Goal: Task Accomplishment & Management: Manage account settings

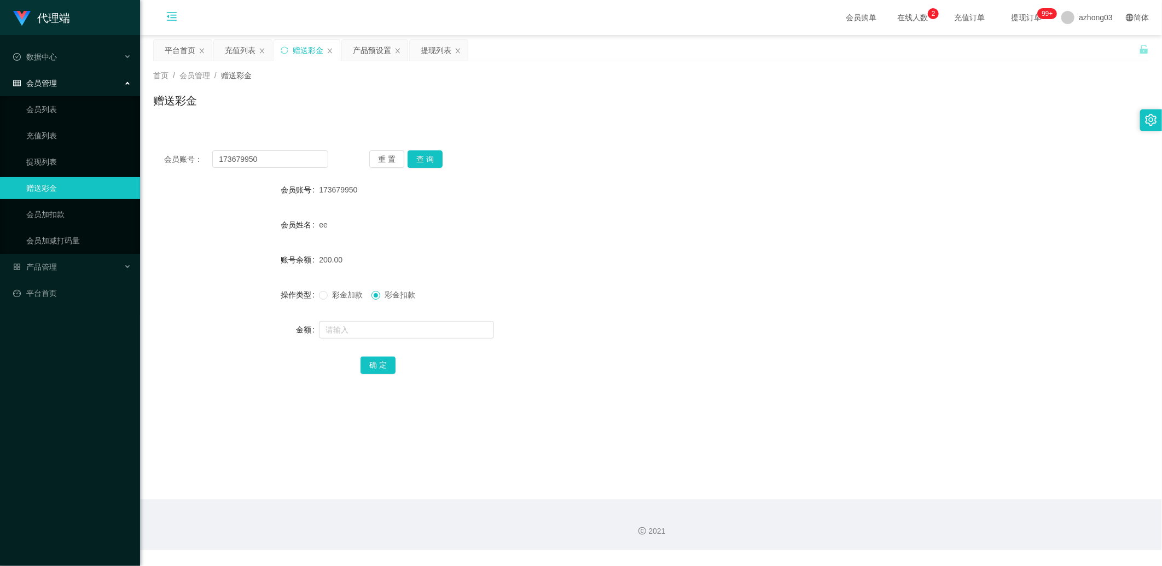
click at [178, 20] on icon "图标: menu-fold" at bounding box center [171, 18] width 37 height 35
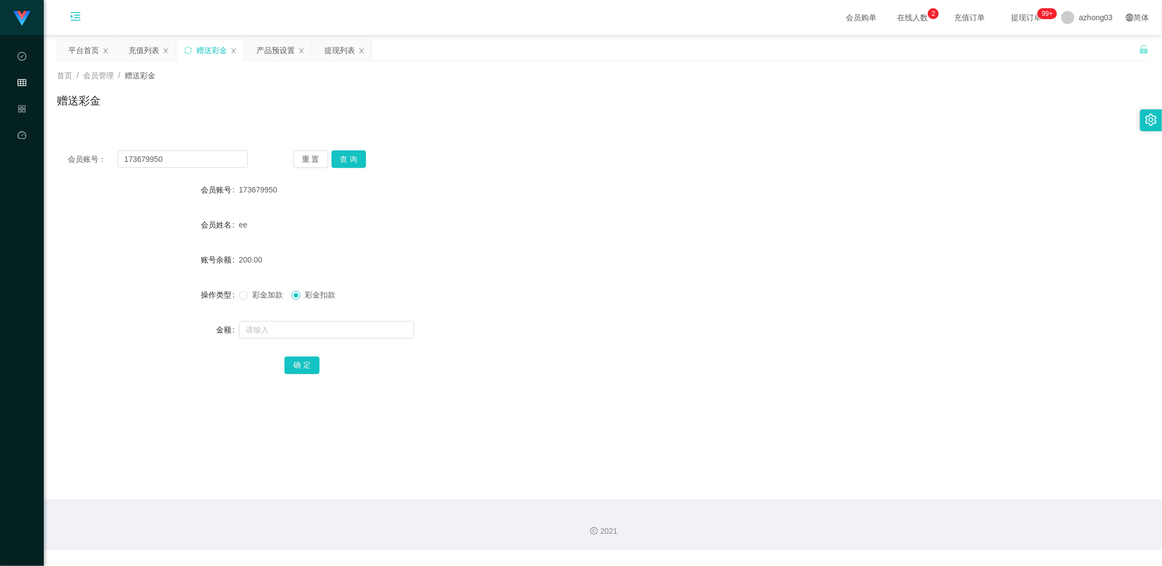
click at [82, 15] on icon "图标: menu-unfold" at bounding box center [75, 18] width 37 height 35
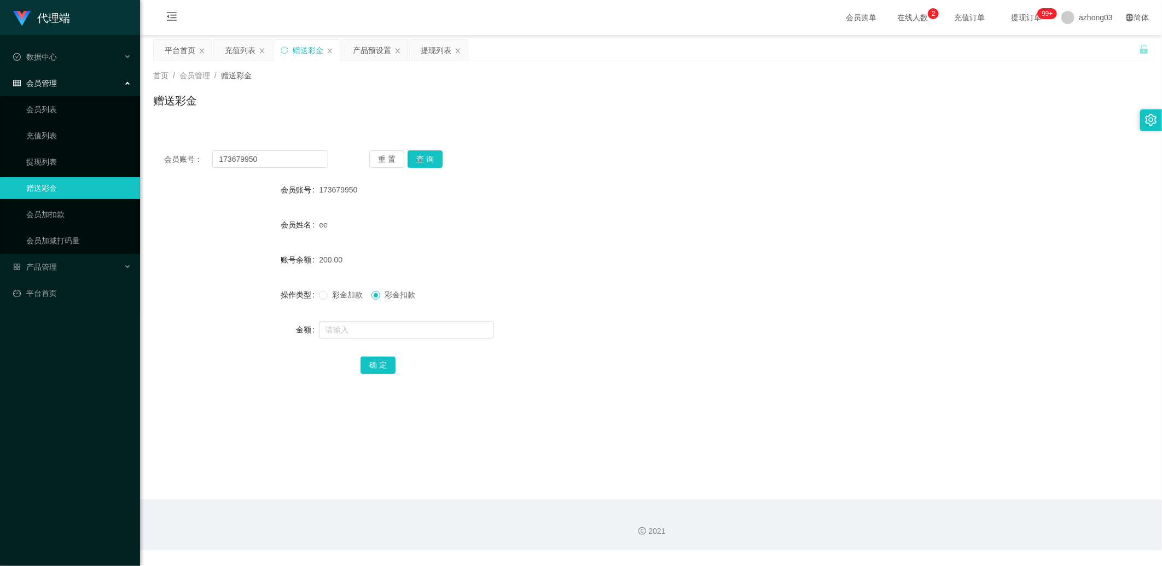
click at [168, 65] on div "首页 / 会员管理 / 赠送彩金 / 赠送彩金" at bounding box center [651, 93] width 1022 height 65
click at [168, 56] on div "平台首页" at bounding box center [180, 50] width 31 height 21
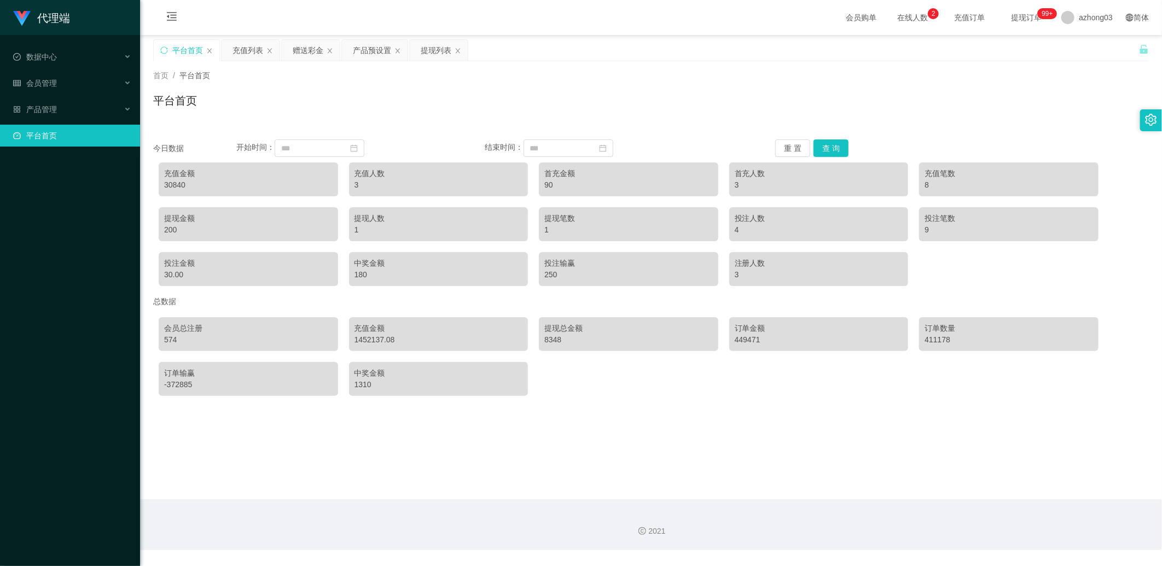
click at [76, 18] on div "代理端" at bounding box center [70, 17] width 140 height 35
click at [71, 57] on div "数据中心" at bounding box center [70, 57] width 140 height 22
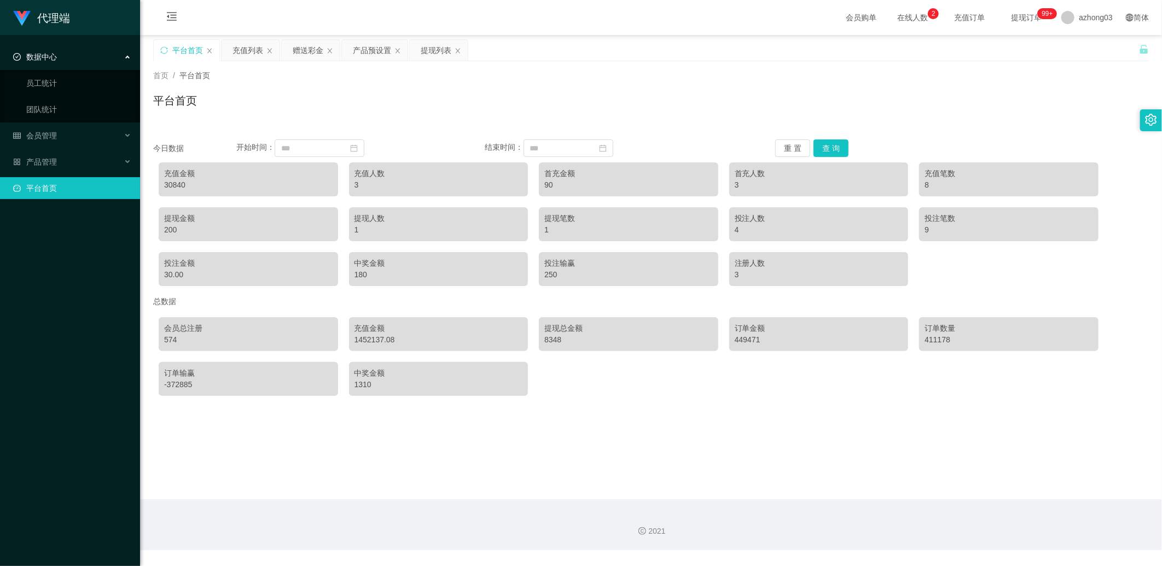
click at [71, 57] on div "数据中心" at bounding box center [70, 57] width 140 height 22
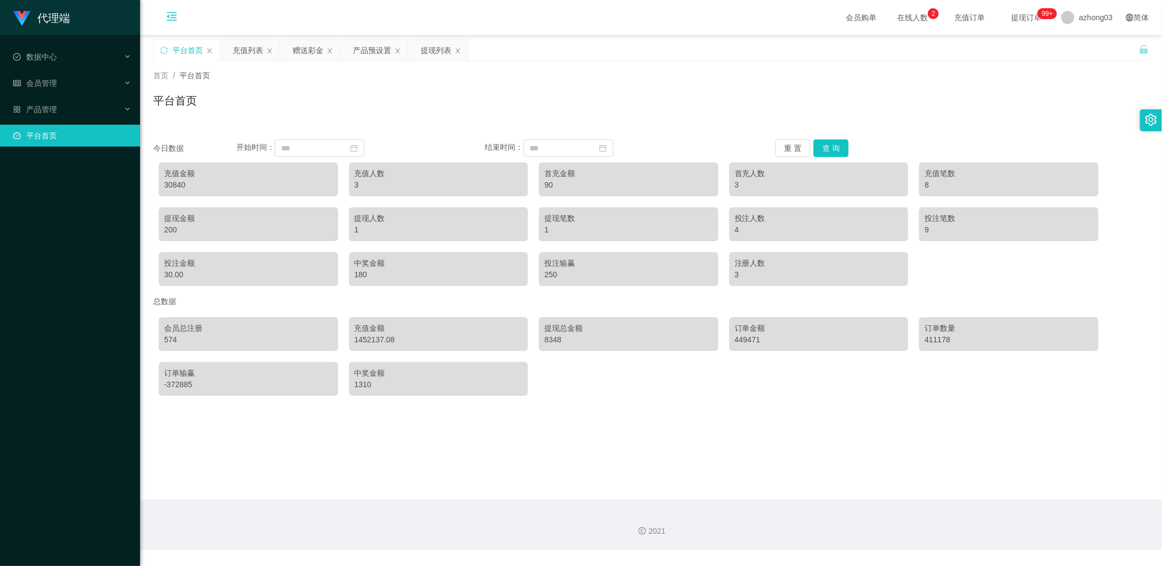
click at [171, 25] on icon "图标: menu-fold" at bounding box center [171, 18] width 37 height 35
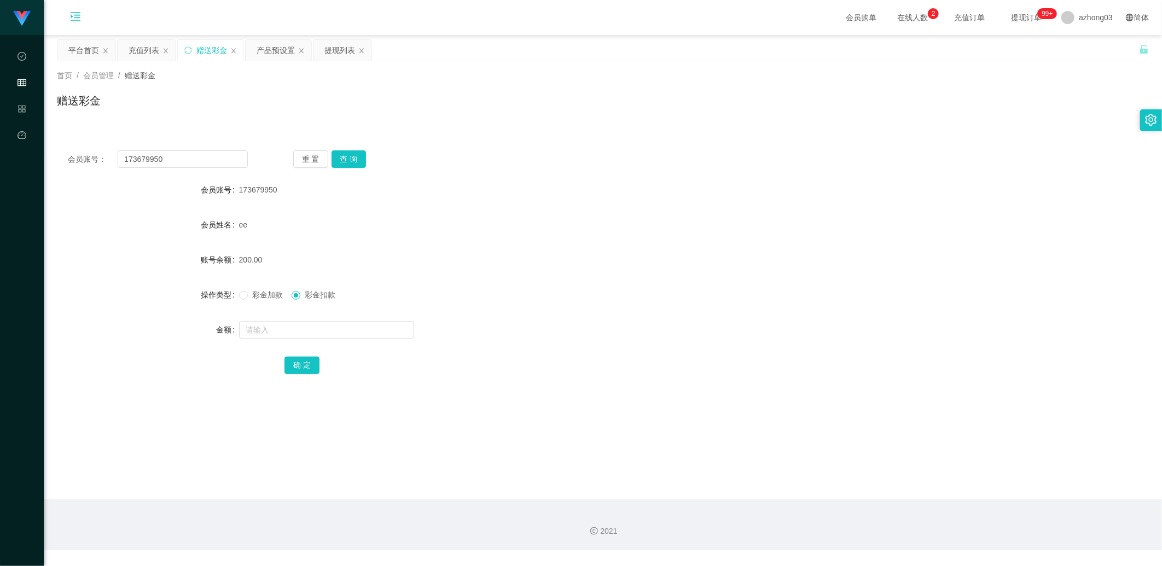
click at [68, 19] on icon "图标: menu-unfold" at bounding box center [75, 18] width 37 height 35
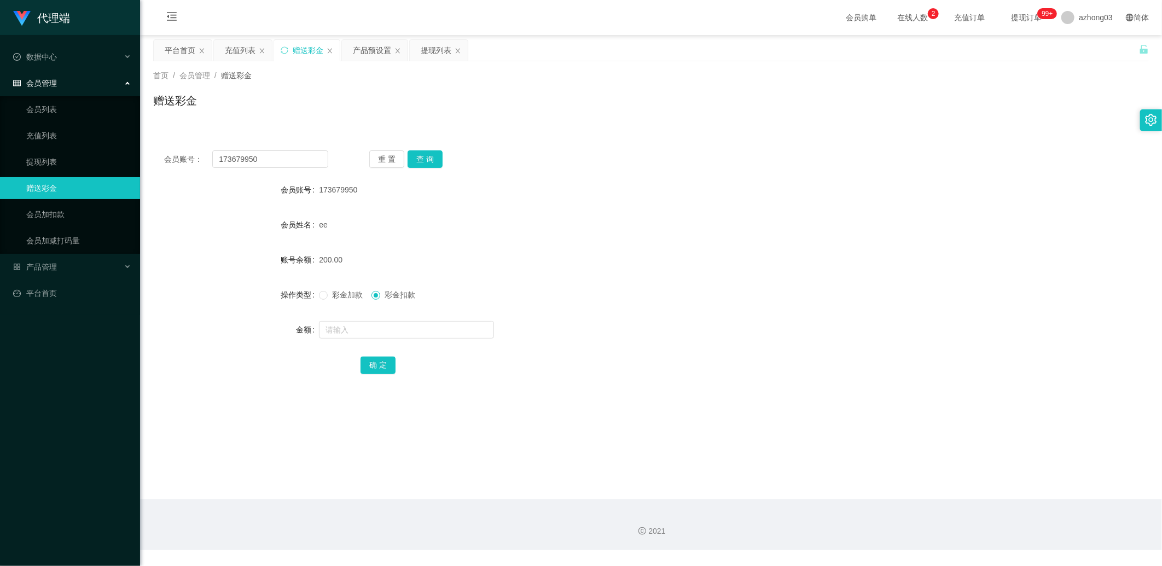
drag, startPoint x: 1139, startPoint y: 117, endPoint x: 1147, endPoint y: 123, distance: 9.9
click at [1139, 118] on div "首页 / 会员管理 / 赠送彩金 / 赠送彩金" at bounding box center [651, 93] width 1022 height 65
click at [1150, 124] on icon "图标: setting" at bounding box center [1151, 120] width 11 height 12
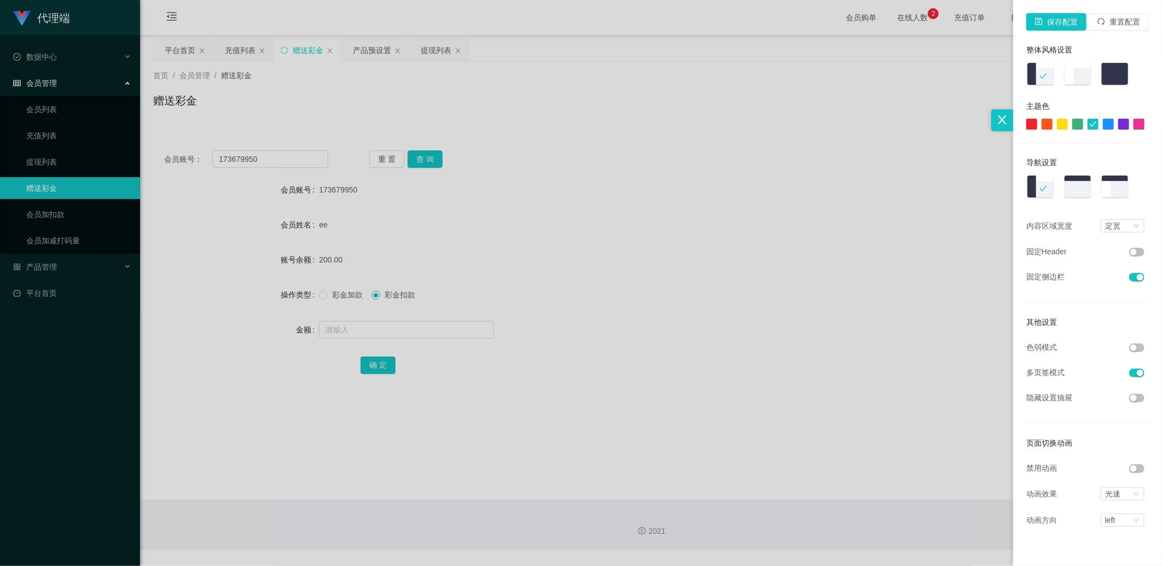
drag, startPoint x: 873, startPoint y: 141, endPoint x: 993, endPoint y: 79, distance: 134.3
click at [876, 140] on div at bounding box center [581, 283] width 1162 height 566
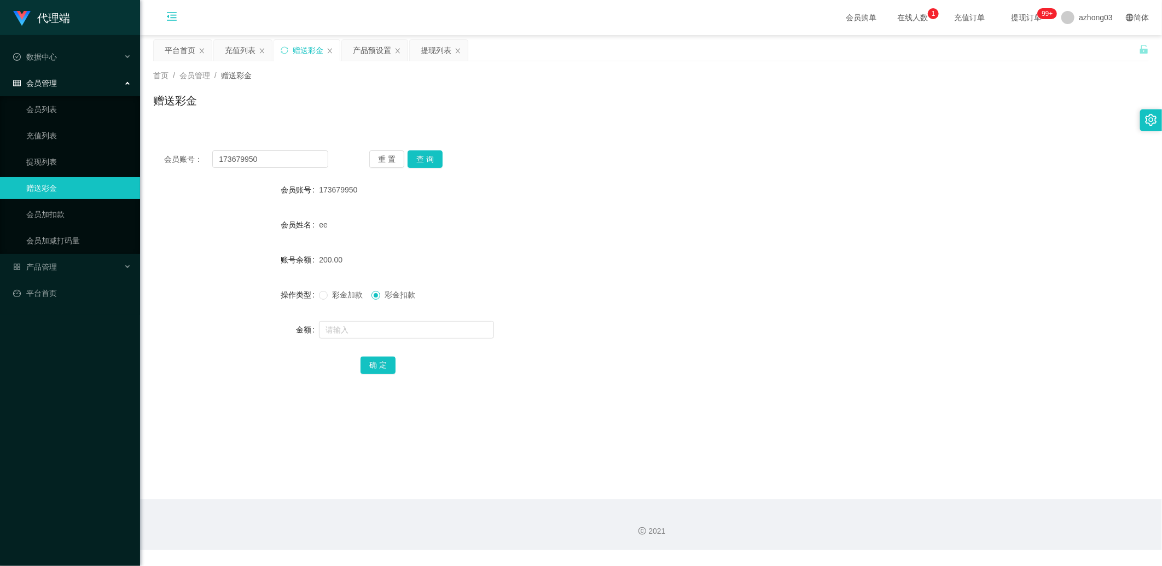
click at [172, 24] on icon "图标: menu-fold" at bounding box center [171, 18] width 37 height 35
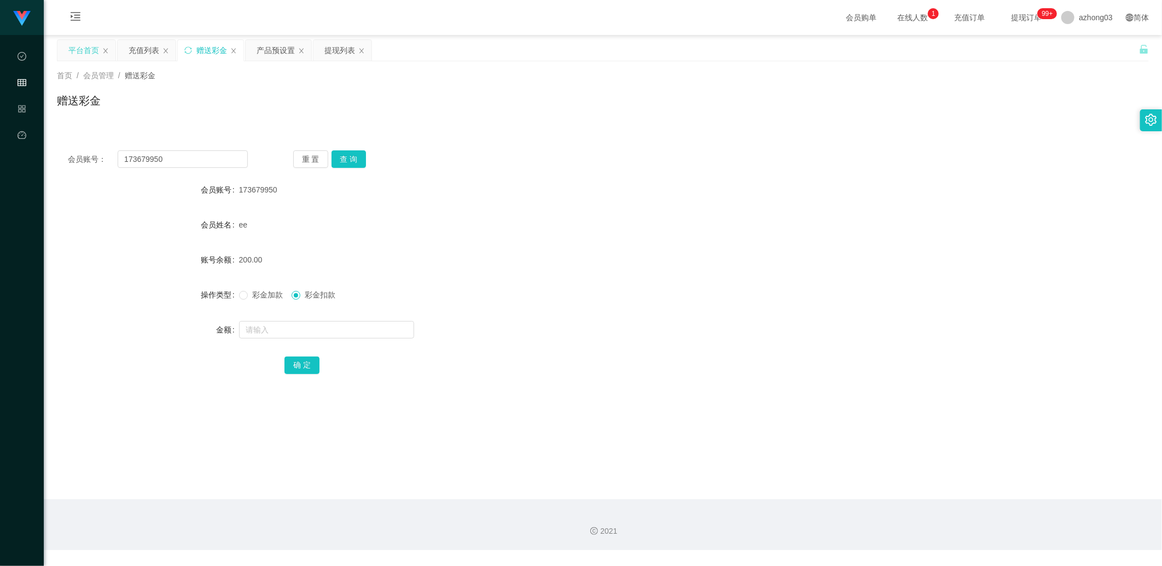
click at [99, 51] on div "平台首页" at bounding box center [86, 50] width 58 height 21
click at [98, 51] on div "平台首页" at bounding box center [83, 50] width 31 height 21
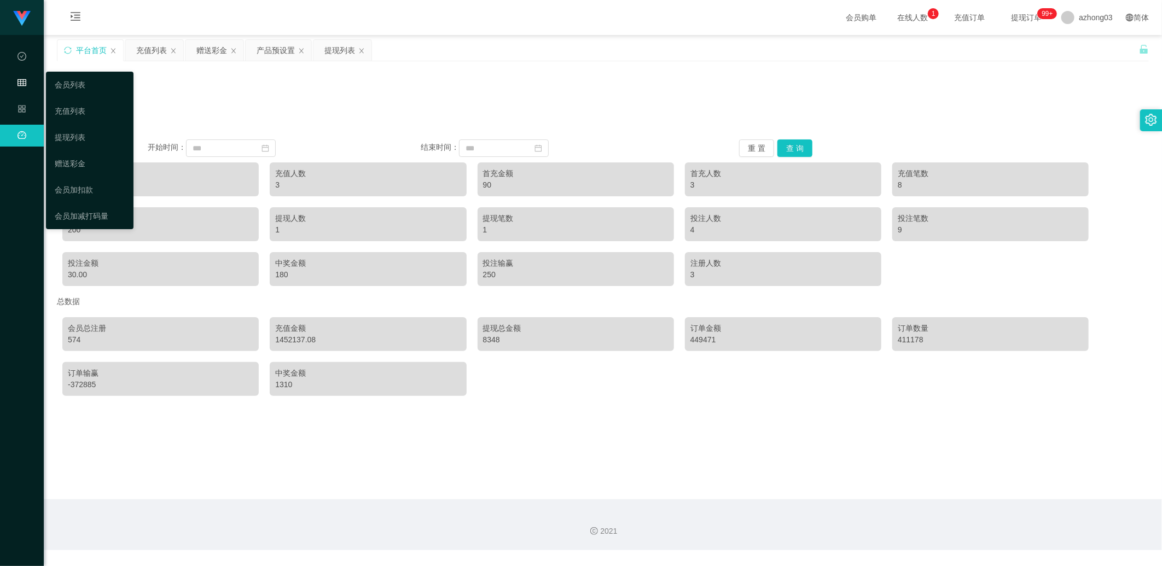
click at [22, 83] on icon "图标: table" at bounding box center [22, 82] width 9 height 9
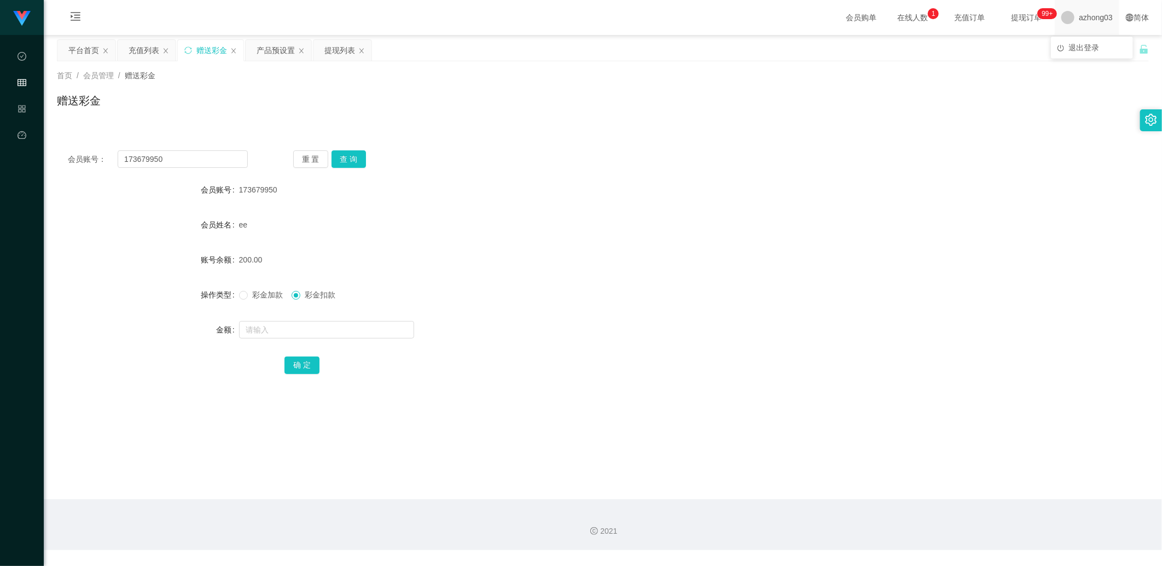
click at [1061, 20] on span at bounding box center [1067, 17] width 13 height 13
click at [1070, 45] on span "退出登录" at bounding box center [1084, 47] width 31 height 9
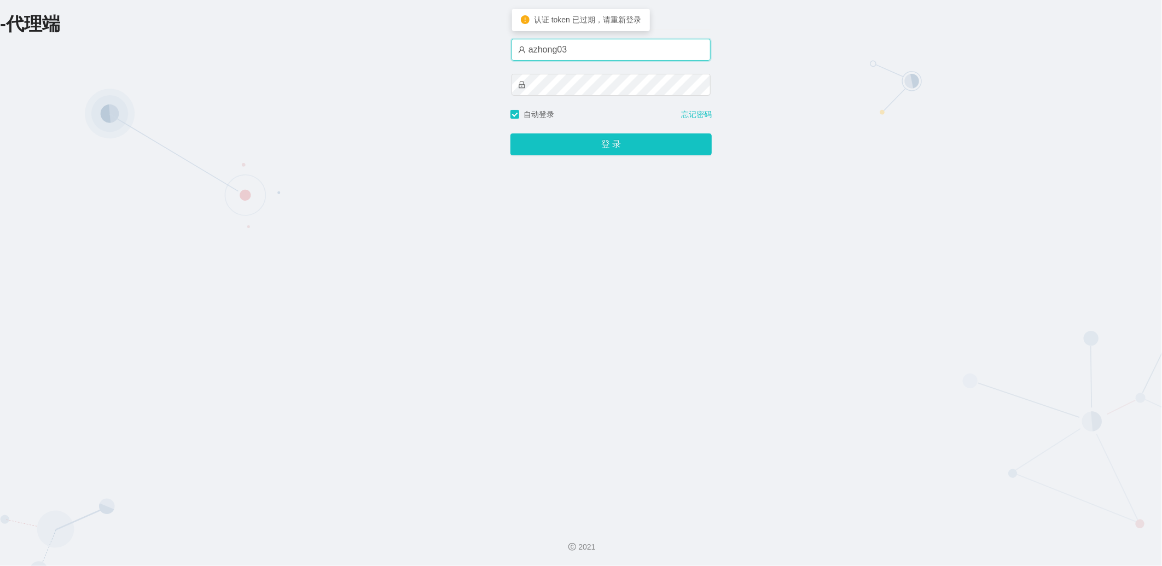
click at [564, 52] on input "azhong03" at bounding box center [611, 50] width 199 height 22
click at [567, 51] on input "azhong03" at bounding box center [611, 50] width 199 height 22
type input "azhong02"
click at [610, 146] on button "登 录" at bounding box center [610, 145] width 201 height 22
